Goal: Task Accomplishment & Management: Use online tool/utility

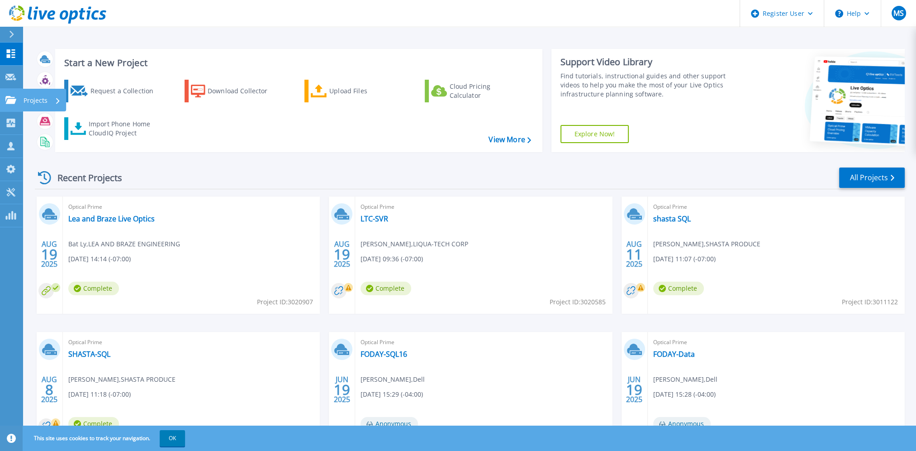
click at [15, 90] on link "Projects Projects" at bounding box center [11, 100] width 23 height 23
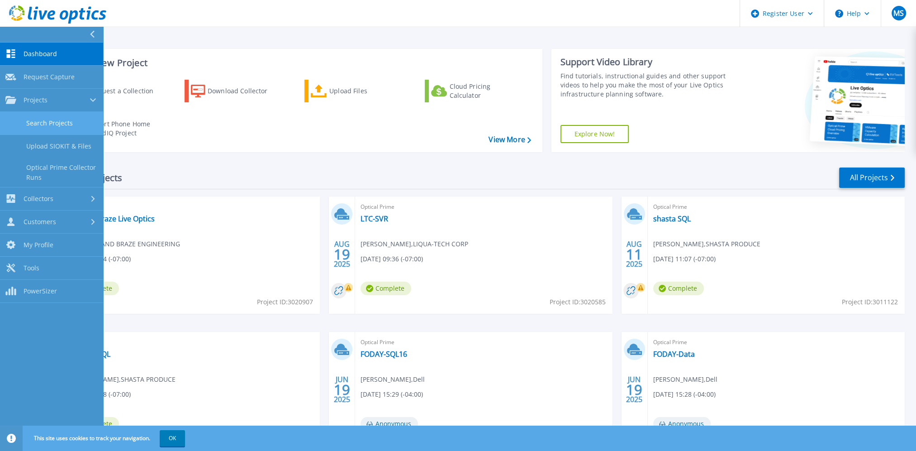
click at [66, 115] on link "Search Projects" at bounding box center [51, 123] width 103 height 23
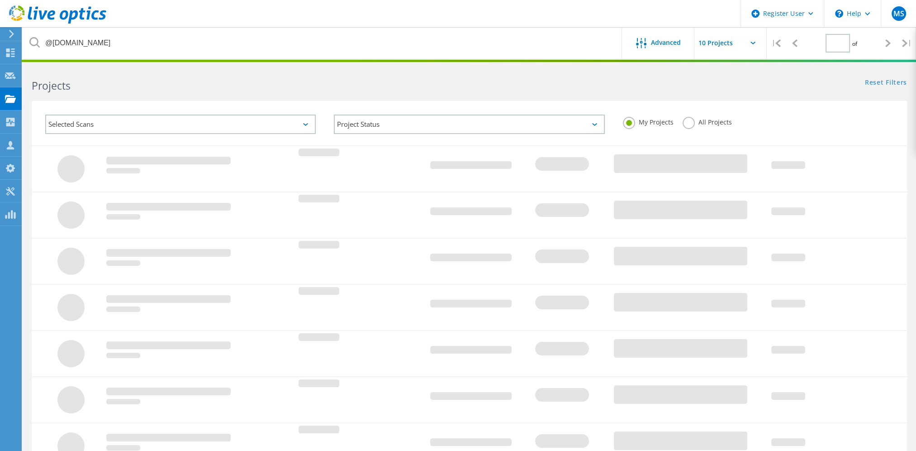
type input "1"
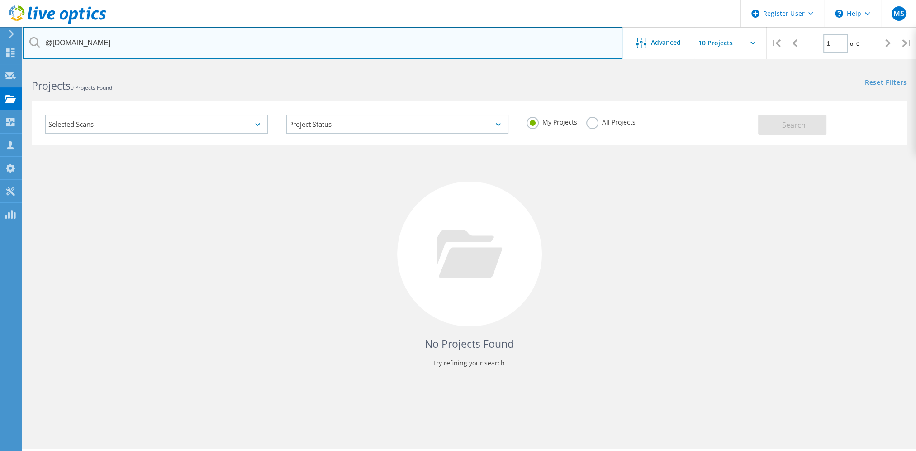
click at [334, 37] on input "@[DOMAIN_NAME]" at bounding box center [323, 43] width 600 height 32
paste input "CHRIS.SWANSON@SPECCOAT"
type input "CHRIS.SWANSON@SPECCOAT.COM"
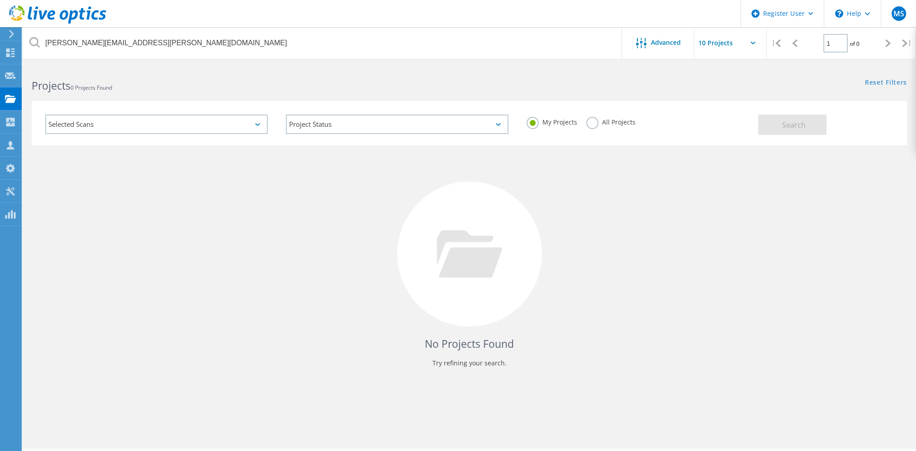
click at [625, 117] on label "All Projects" at bounding box center [610, 121] width 49 height 9
click at [0, 0] on input "All Projects" at bounding box center [0, 0] width 0 height 0
click at [810, 131] on button "Search" at bounding box center [792, 124] width 68 height 20
